Goal: Task Accomplishment & Management: Manage account settings

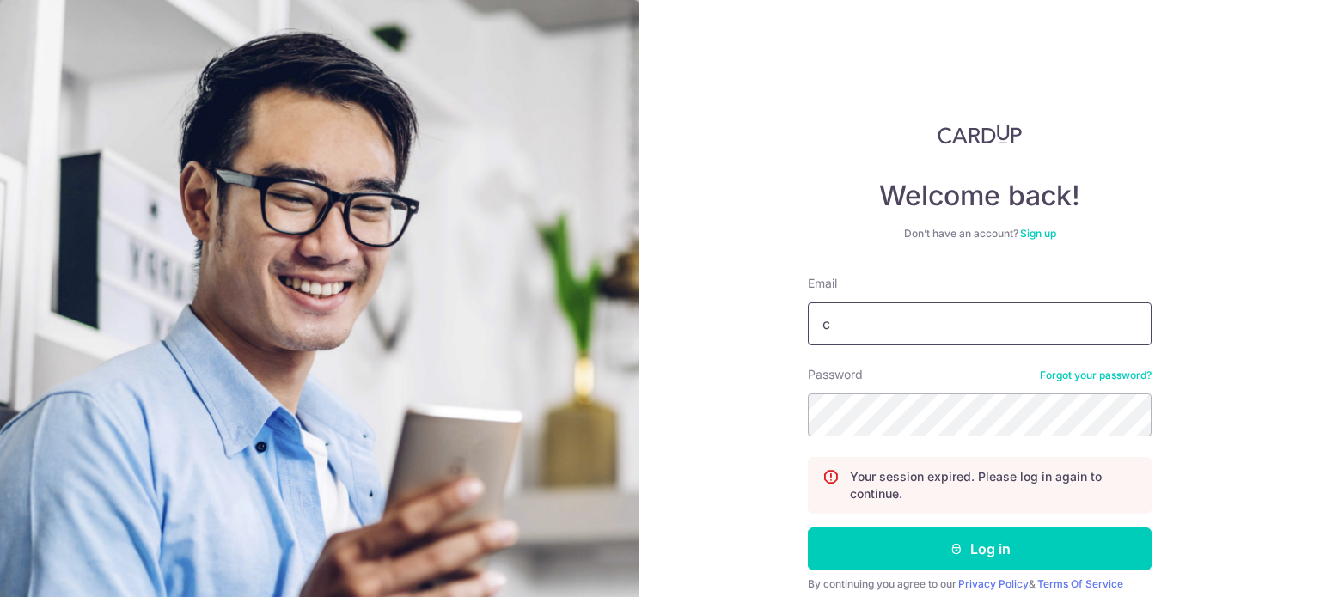
click at [898, 324] on input "c" at bounding box center [980, 324] width 344 height 43
type input "[EMAIL_ADDRESS][DOMAIN_NAME]"
click at [808, 528] on button "Log in" at bounding box center [980, 549] width 344 height 43
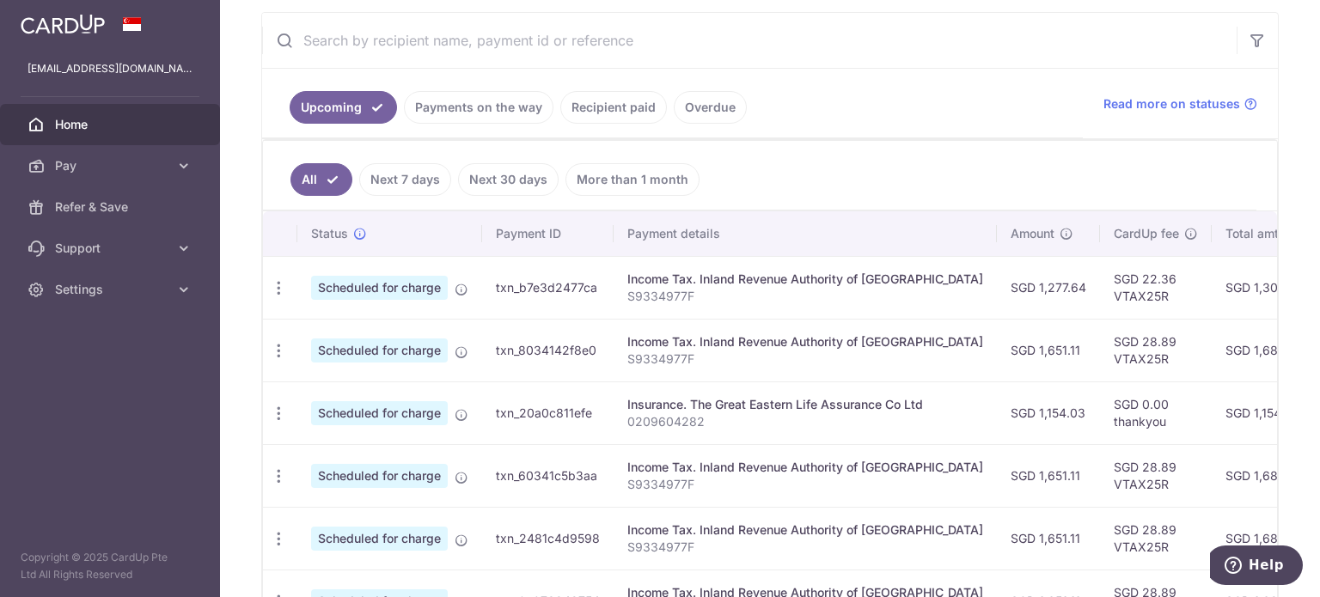
scroll to position [0, 327]
